Goal: Communication & Community: Ask a question

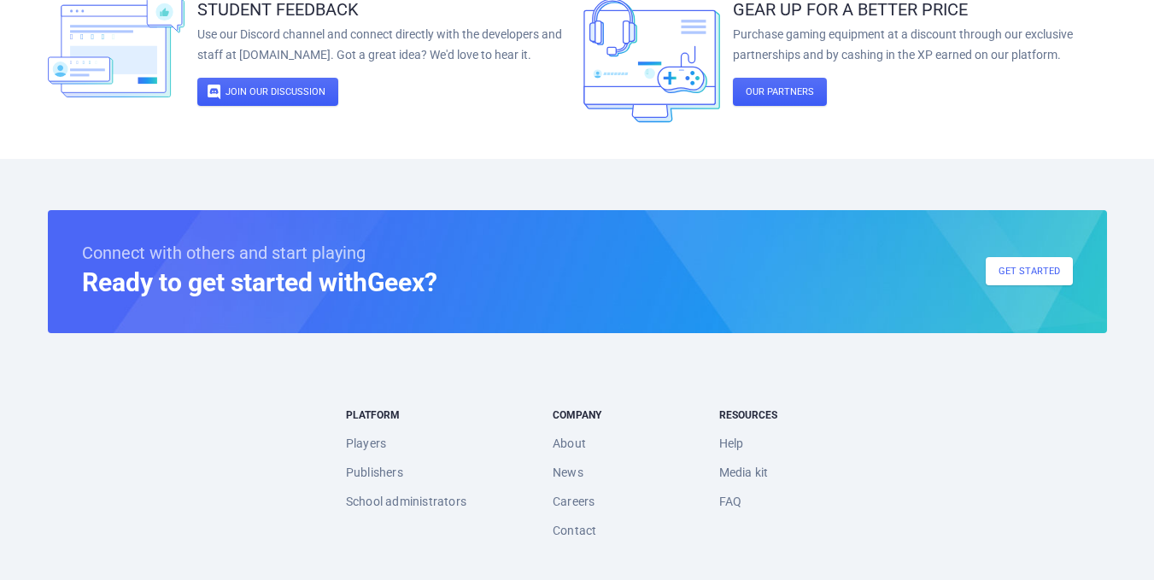
scroll to position [3333, 0]
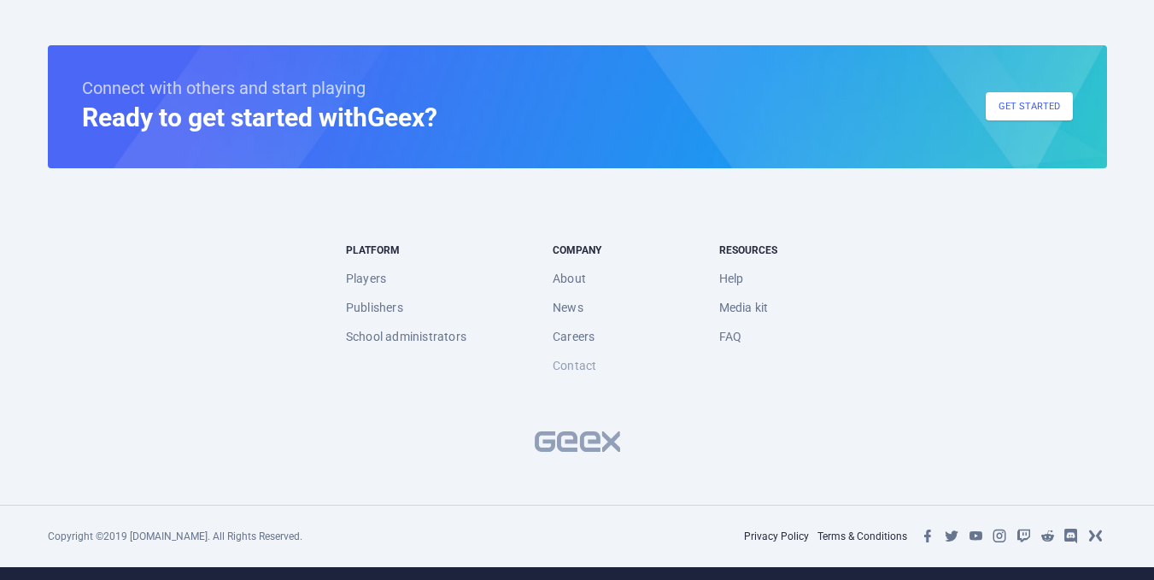
click at [566, 356] on link "Contact" at bounding box center [575, 365] width 44 height 29
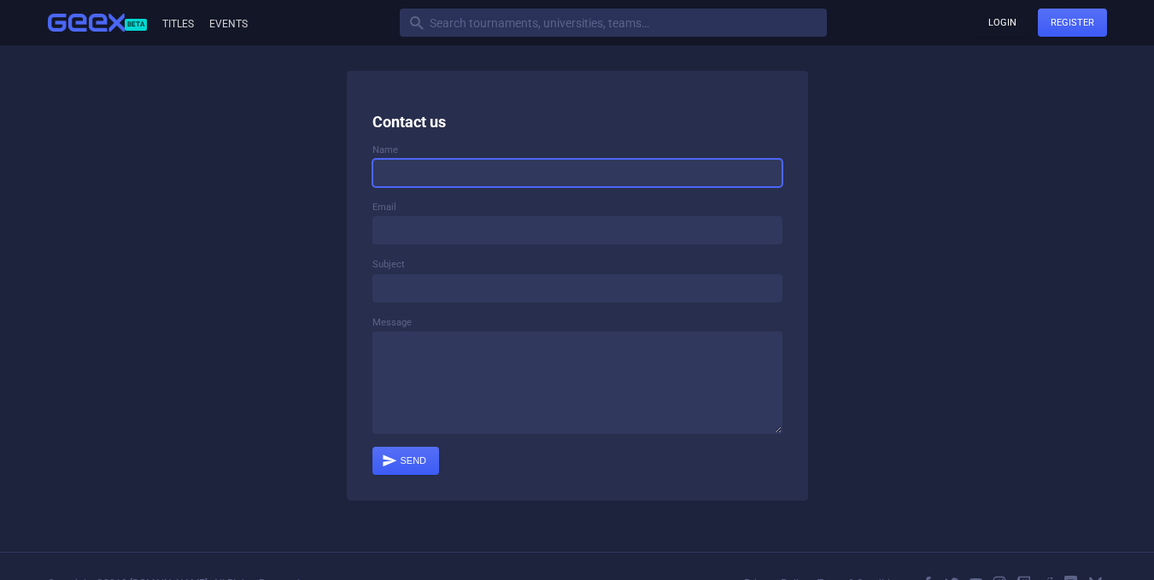
click at [525, 166] on input at bounding box center [577, 173] width 410 height 28
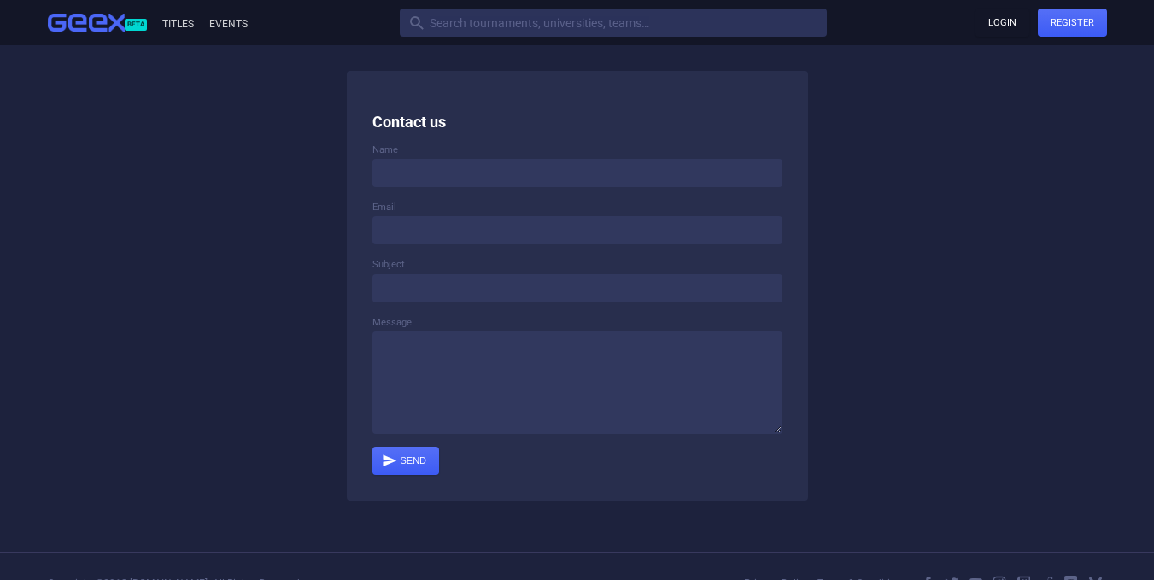
click at [723, 486] on div "Contact us Name Email Subject Message  Send" at bounding box center [577, 286] width 461 height 430
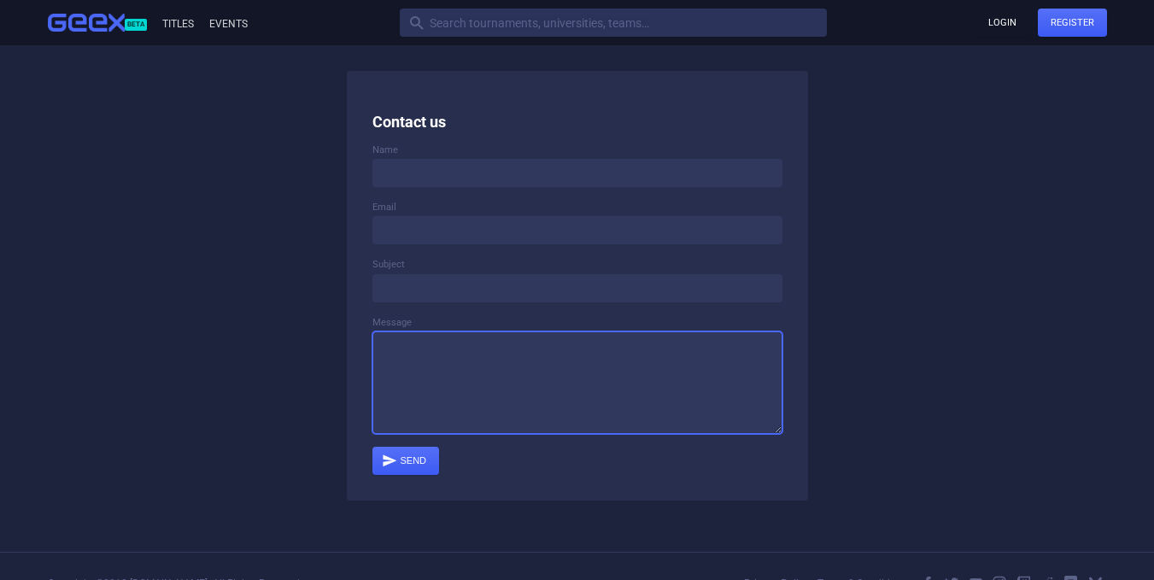
click at [701, 405] on textarea at bounding box center [577, 382] width 410 height 103
paste textarea "Greetings, I hope this message finds you well. My name is [PERSON_NAME], Fund M…"
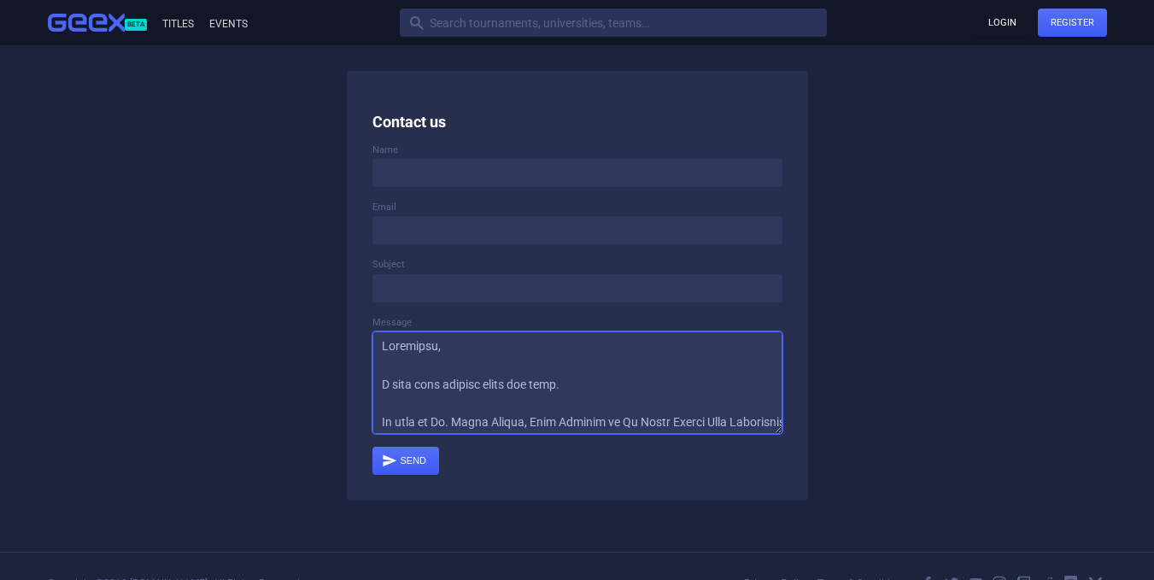
scroll to position [545, 0]
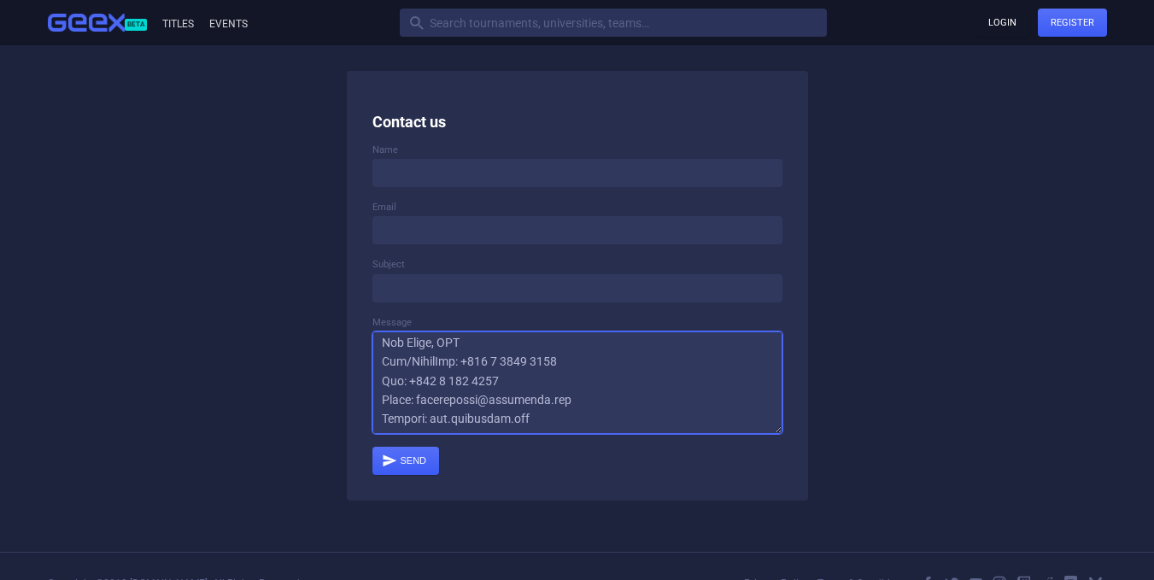
drag, startPoint x: 603, startPoint y: 396, endPoint x: 419, endPoint y: 390, distance: 183.8
click at [419, 390] on textarea at bounding box center [577, 382] width 410 height 103
type textarea "Greetings, I hope this message finds you well. My name is [PERSON_NAME], Fund M…"
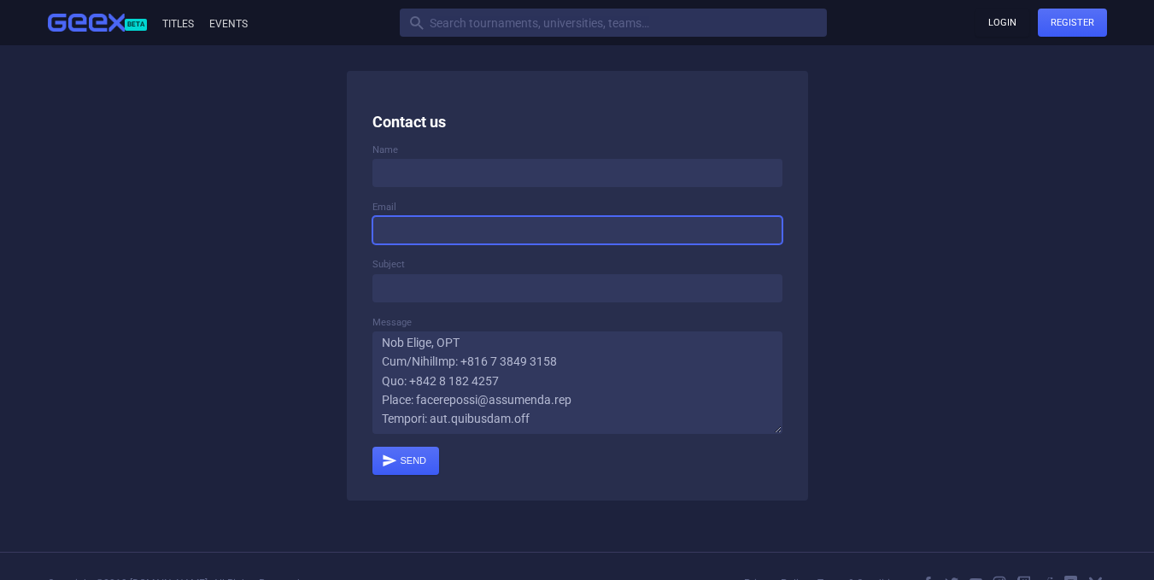
click at [465, 242] on input at bounding box center [577, 230] width 410 height 28
paste input "[PERSON_NAME][EMAIL_ADDRESS][DOMAIN_NAME]"
type input "[PERSON_NAME][EMAIL_ADDRESS][DOMAIN_NAME]"
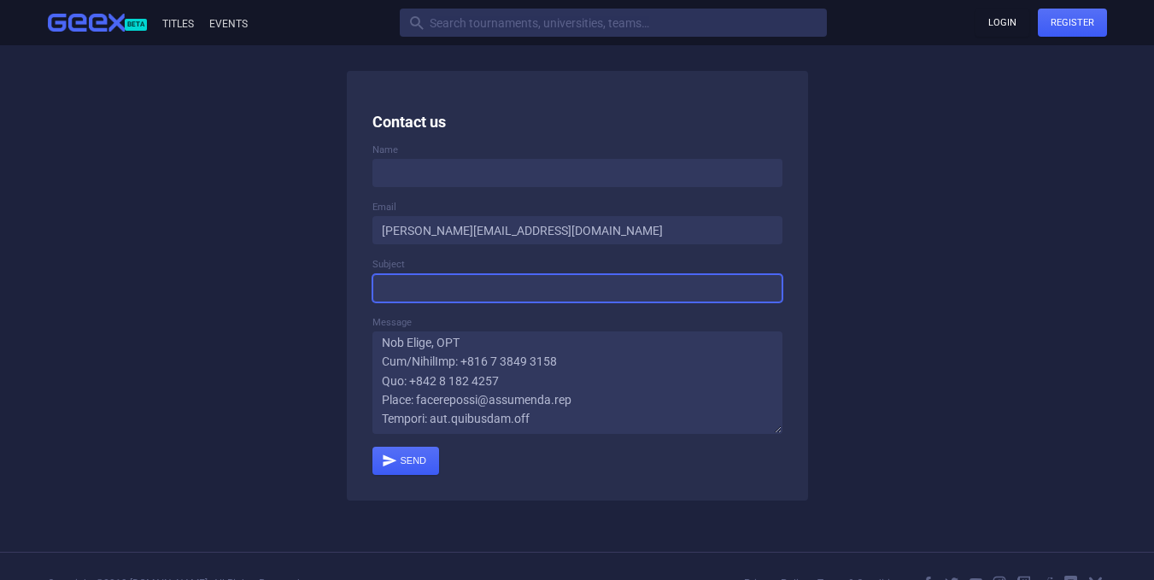
click at [436, 291] on input at bounding box center [577, 288] width 410 height 28
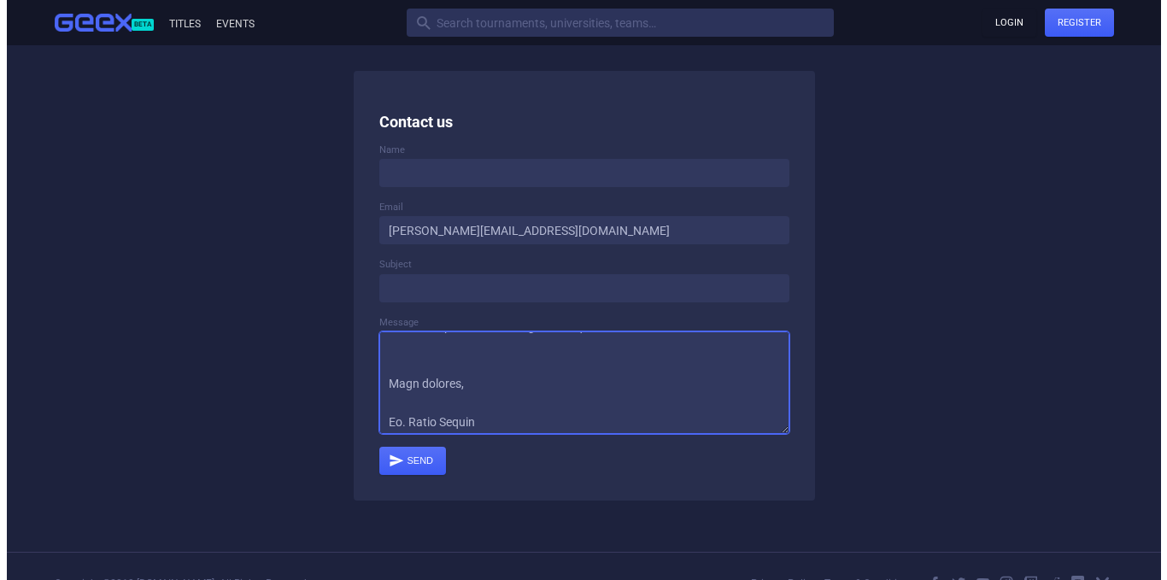
scroll to position [403, 0]
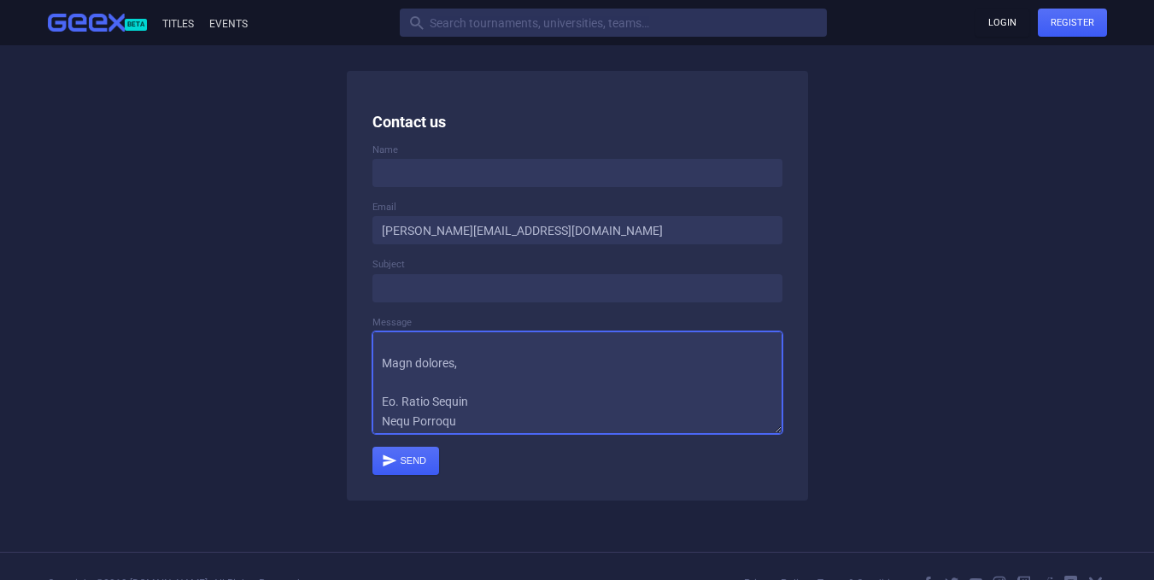
drag, startPoint x: 489, startPoint y: 346, endPoint x: 401, endPoint y: 397, distance: 101.8
click at [401, 397] on textarea at bounding box center [577, 382] width 410 height 103
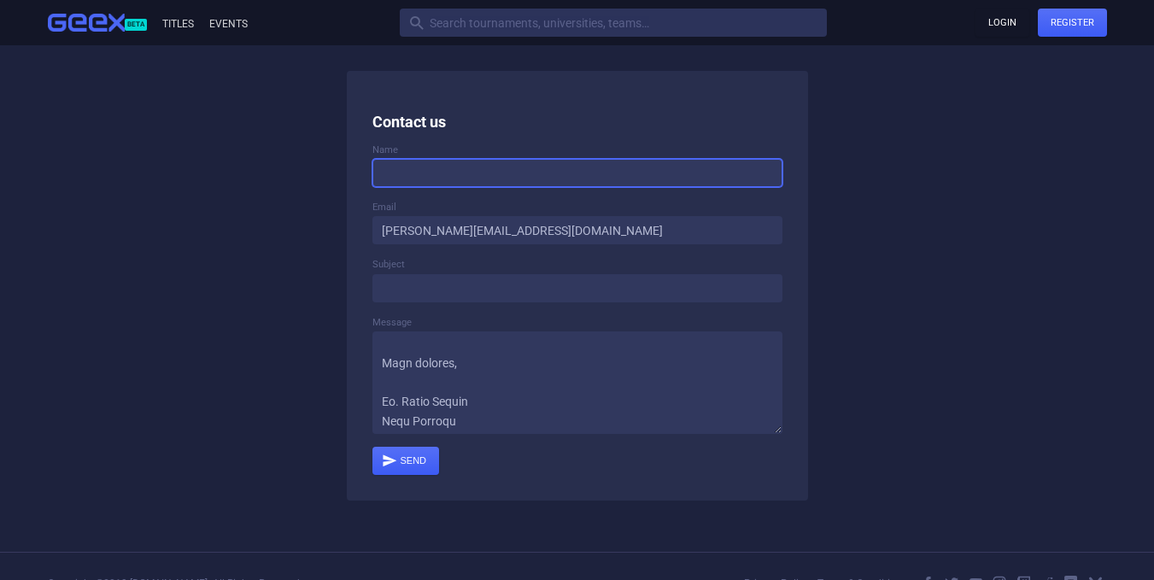
click at [519, 163] on input at bounding box center [577, 173] width 410 height 28
paste input "[PERSON_NAME]"
type input "[PERSON_NAME]"
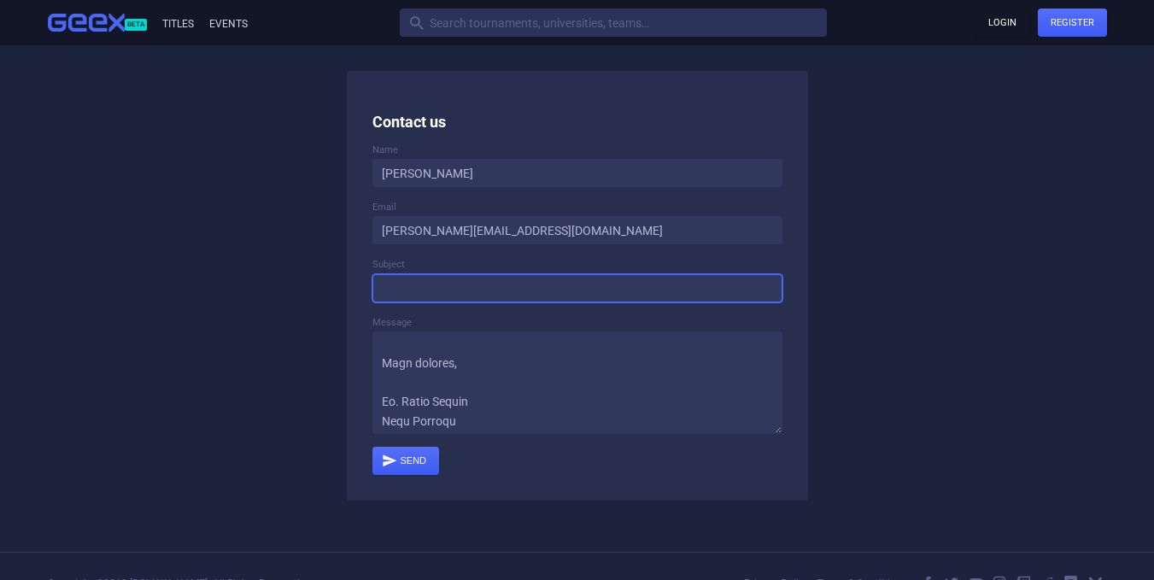
click at [478, 291] on input at bounding box center [577, 288] width 410 height 28
type input "Investment Proposal"
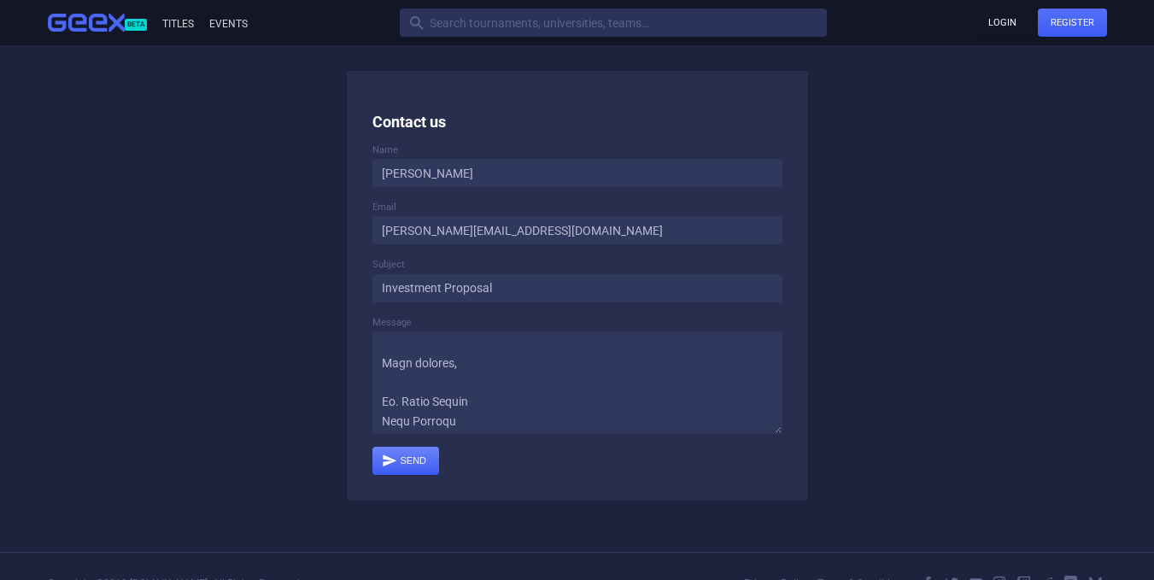
click at [396, 453] on icon "" at bounding box center [389, 460] width 15 height 15
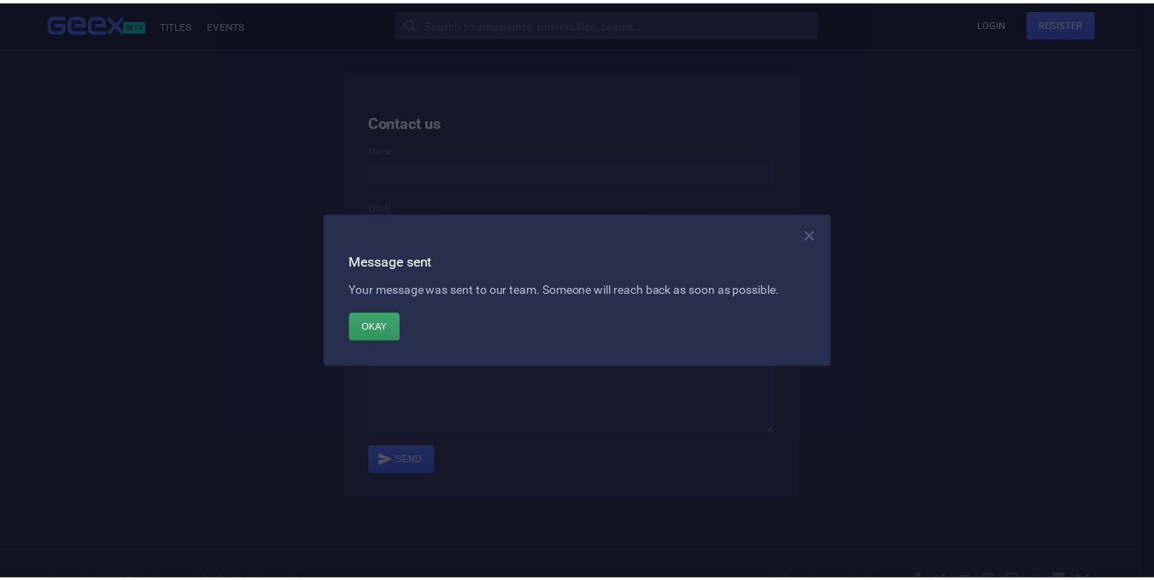
scroll to position [0, 0]
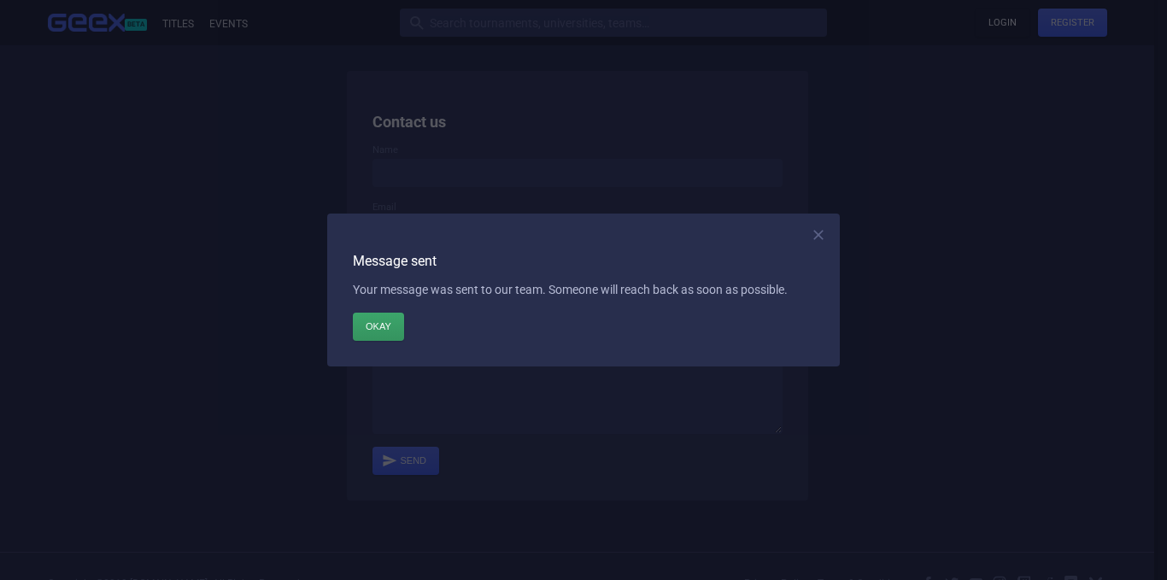
click at [402, 320] on button "Okay" at bounding box center [378, 327] width 51 height 28
